Goal: Check status: Check status

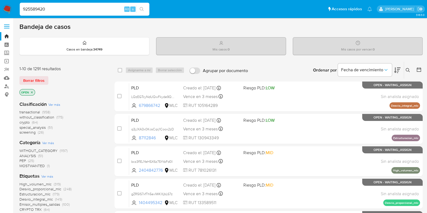
drag, startPoint x: 87, startPoint y: 9, endPoint x: 1, endPoint y: 3, distance: 86.3
click at [1, 3] on nav "Pausado Ver notificaciones 925589420 Alt s Accesos rápidos Presiona las siguien…" at bounding box center [213, 9] width 427 height 18
type input "mlLrkvdlBX1yLWPG4JHS6hQ2"
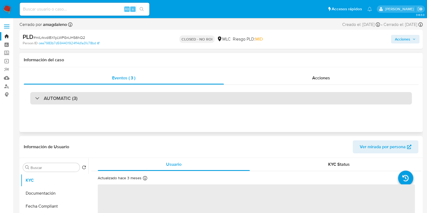
click at [171, 99] on div "AUTOMATIC (3)" at bounding box center [221, 98] width 382 height 12
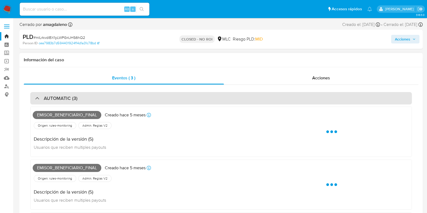
select select "10"
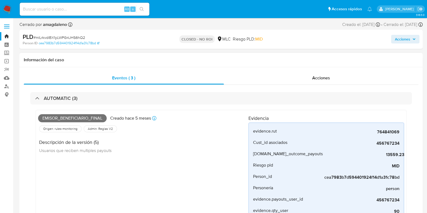
click at [146, 64] on div "Información del caso" at bounding box center [220, 60] width 403 height 14
click at [143, 76] on div "Eventos ( 3 )" at bounding box center [124, 78] width 200 height 13
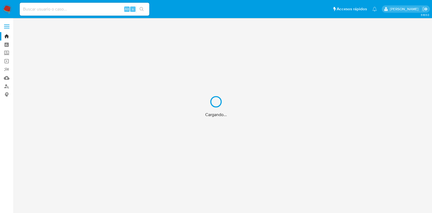
click at [79, 9] on div "Cargando..." at bounding box center [216, 106] width 432 height 213
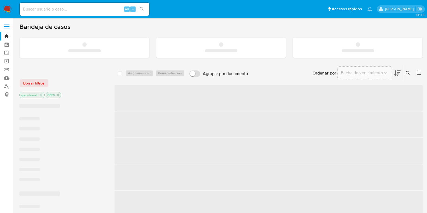
click at [71, 7] on input at bounding box center [85, 9] width 130 height 7
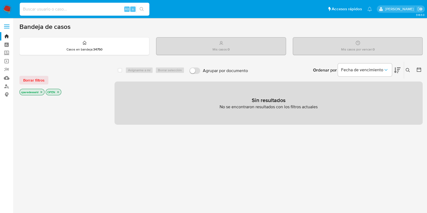
paste input "312282938"
type input "312282938"
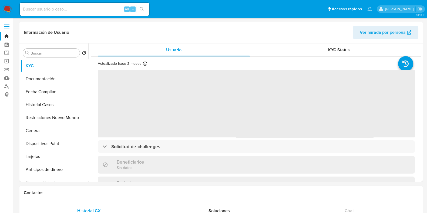
select select "10"
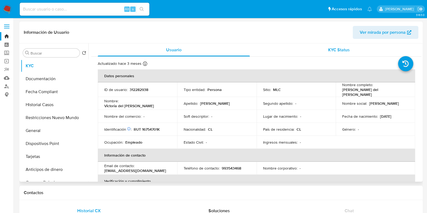
click at [353, 48] on div "KYC Status" at bounding box center [339, 49] width 152 height 13
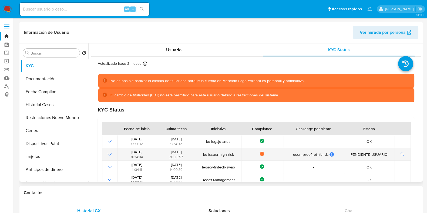
click at [214, 153] on span "ko-issuer-high-risk" at bounding box center [219, 154] width 42 height 5
